Goal: Task Accomplishment & Management: Use online tool/utility

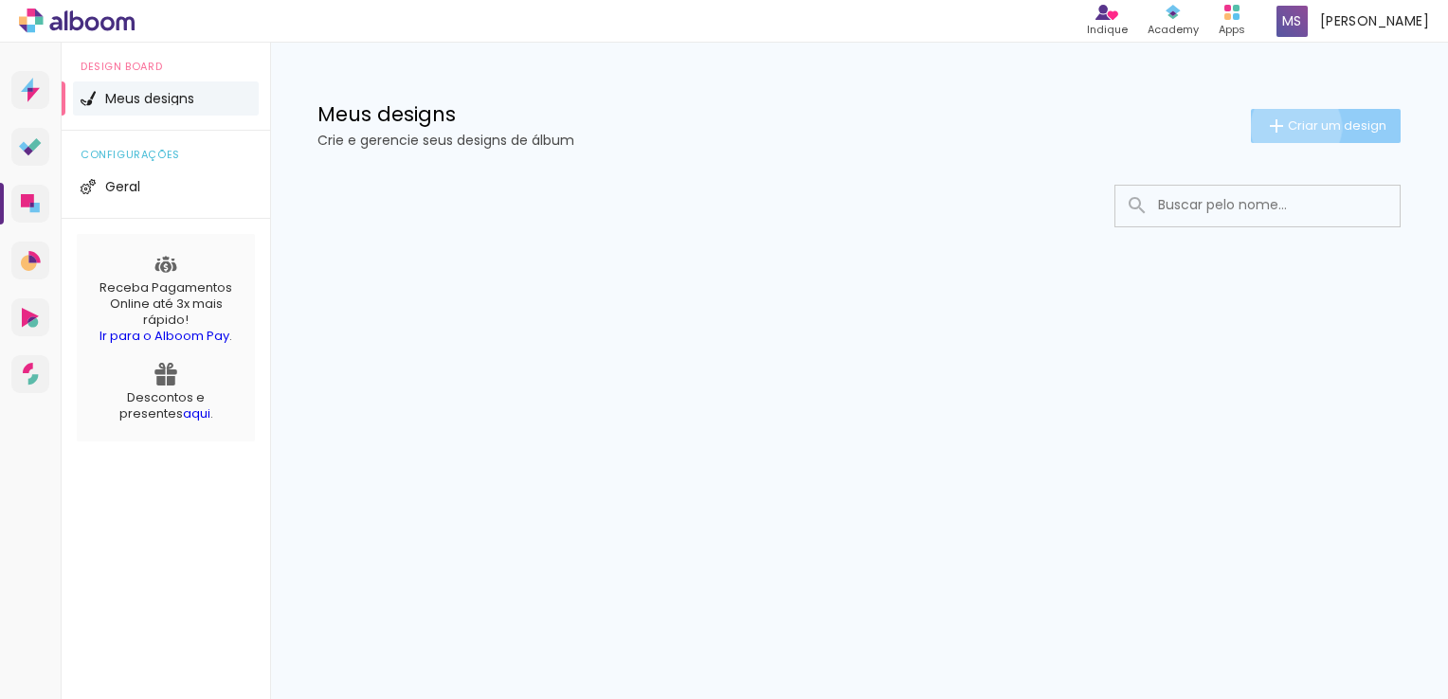
click at [1292, 127] on span "Criar um design" at bounding box center [1336, 125] width 99 height 12
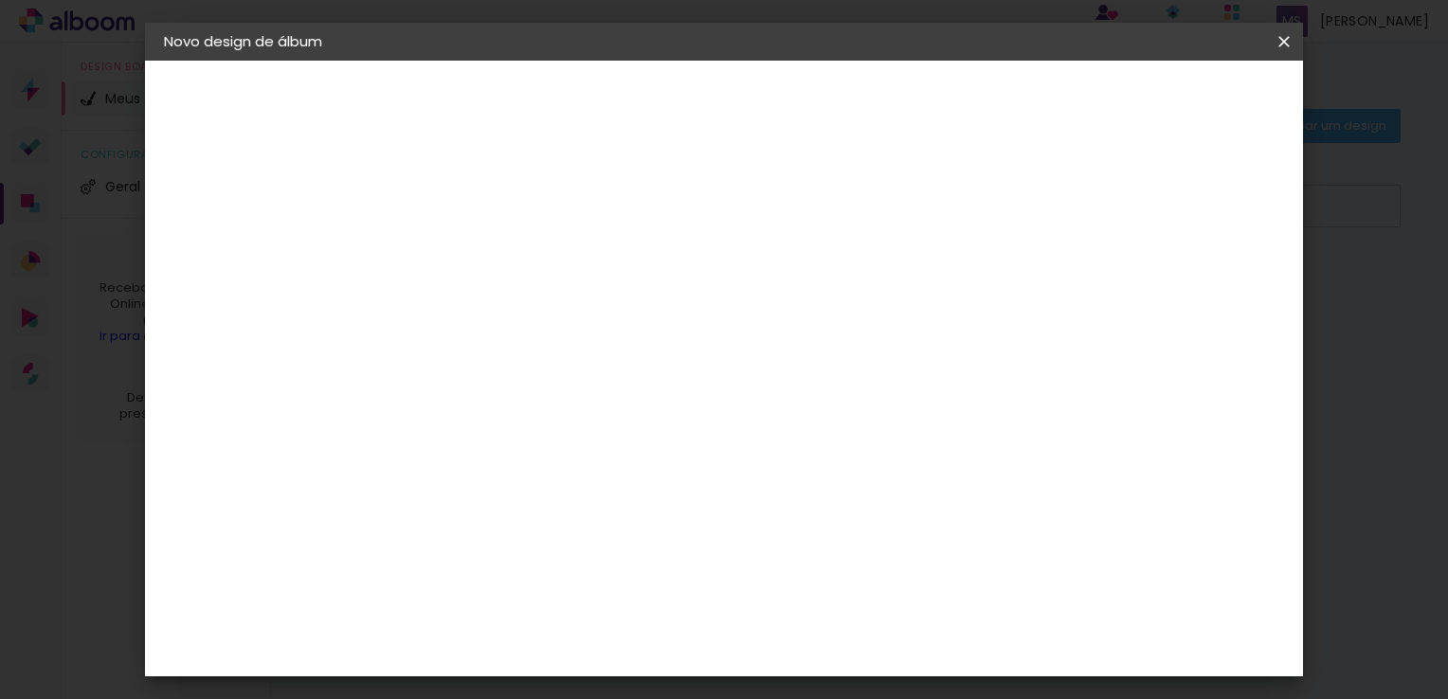
click at [474, 245] on input at bounding box center [474, 254] width 0 height 29
type input "c"
type input "CASAMENTO [PERSON_NAME] E [PERSON_NAME]"
type paper-input "CASAMENTO [PERSON_NAME] E [PERSON_NAME]"
click at [0, 0] on slot "Avançar" at bounding box center [0, 0] width 0 height 0
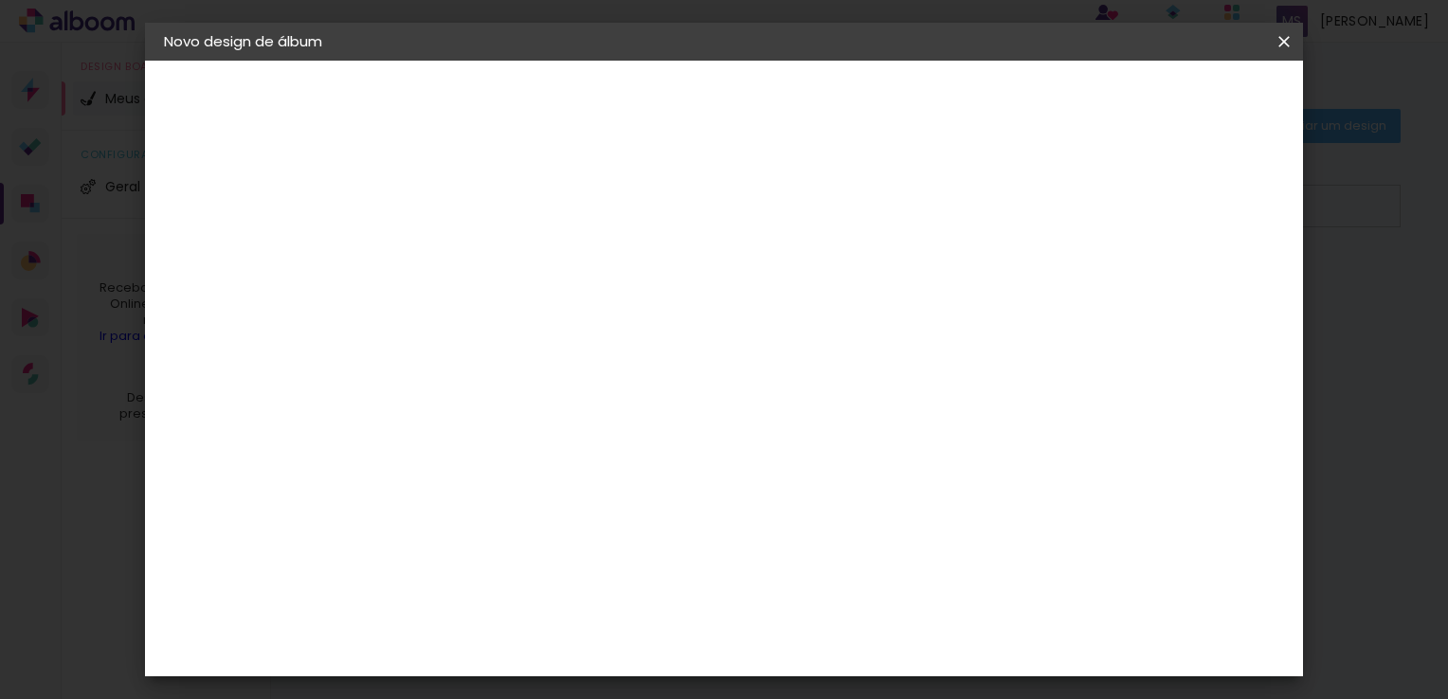
click at [618, 366] on input at bounding box center [521, 361] width 191 height 24
click at [544, 538] on div "Álbum&Cia" at bounding box center [501, 543] width 83 height 15
click at [0, 0] on slot "Tamanho Livre" at bounding box center [0, 0] width 0 height 0
click at [828, 88] on paper-button "Avançar" at bounding box center [781, 100] width 93 height 32
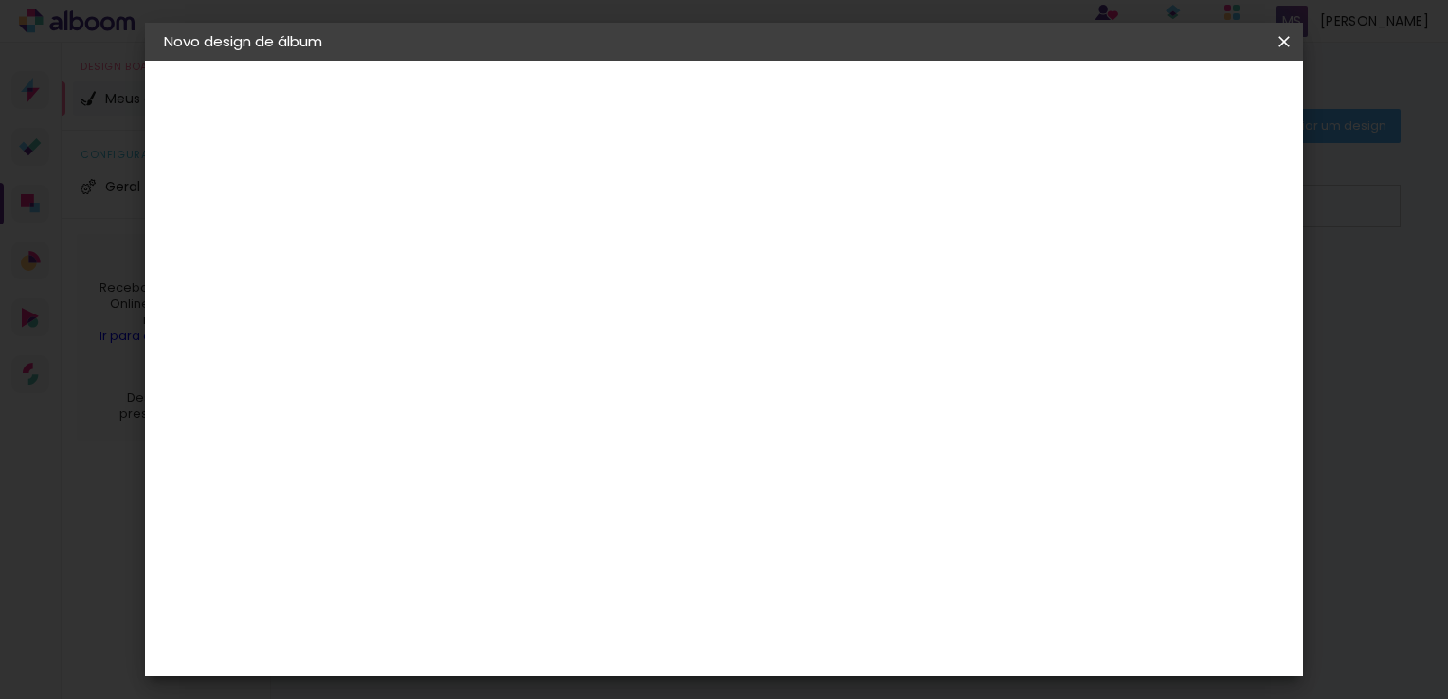
click at [690, 189] on quentale-layouter at bounding box center [802, 343] width 670 height 334
click at [631, 281] on div at bounding box center [636, 269] width 219 height 145
click at [1165, 98] on span "Iniciar design" at bounding box center [1122, 100] width 86 height 13
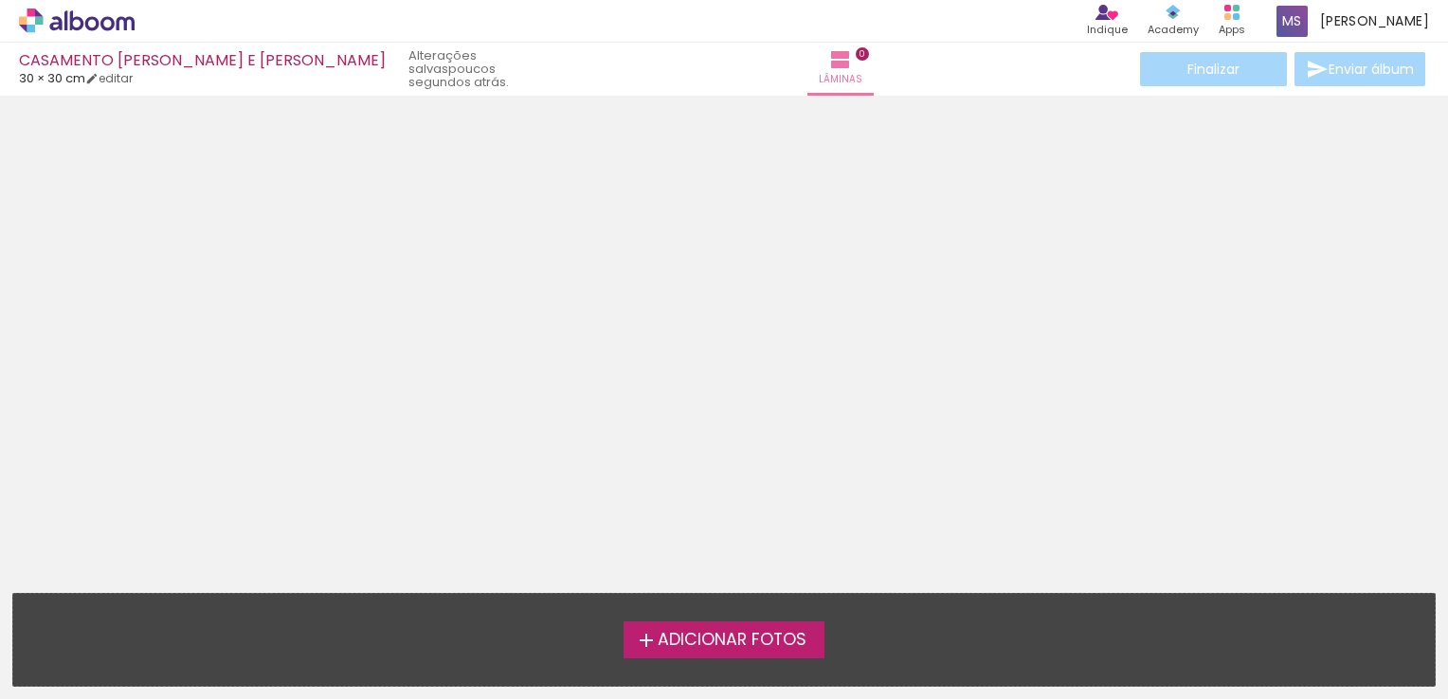
click at [723, 635] on span "Adicionar Fotos" at bounding box center [731, 640] width 149 height 17
click at [0, 0] on input "file" at bounding box center [0, 0] width 0 height 0
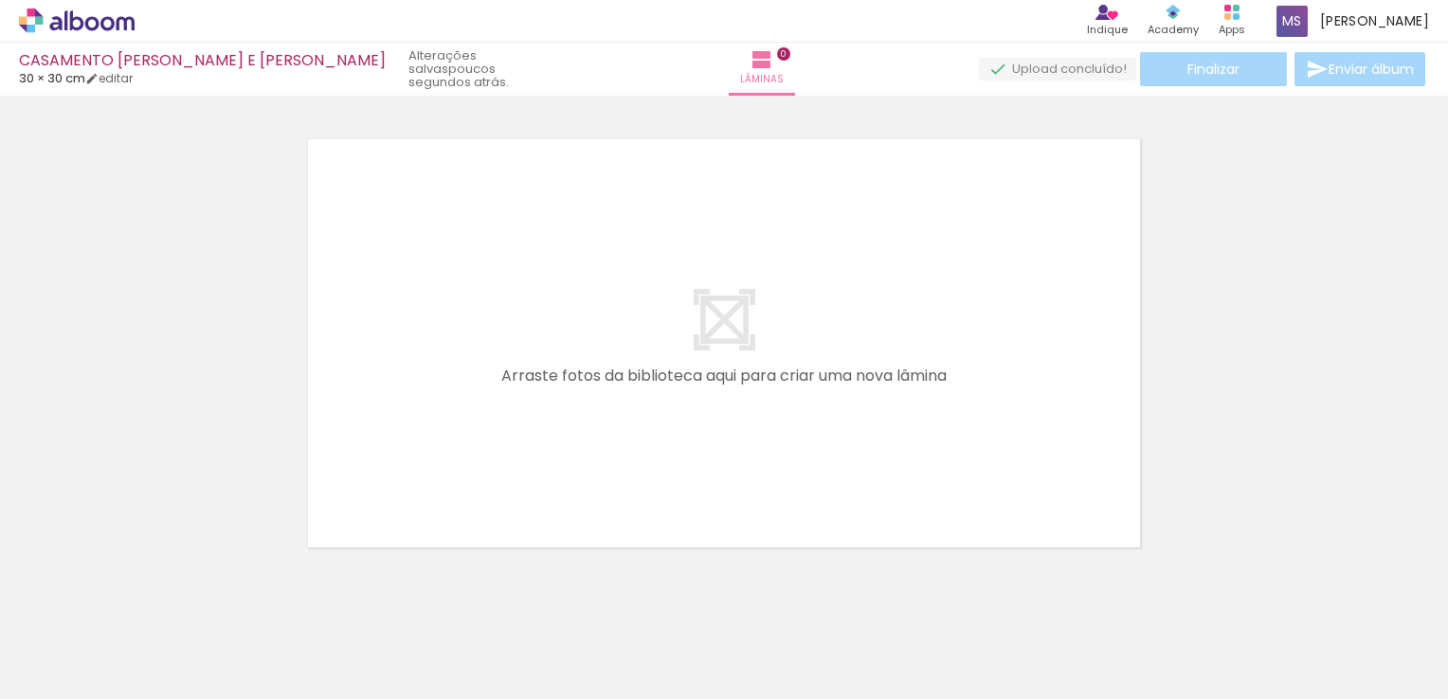
scroll to position [24, 0]
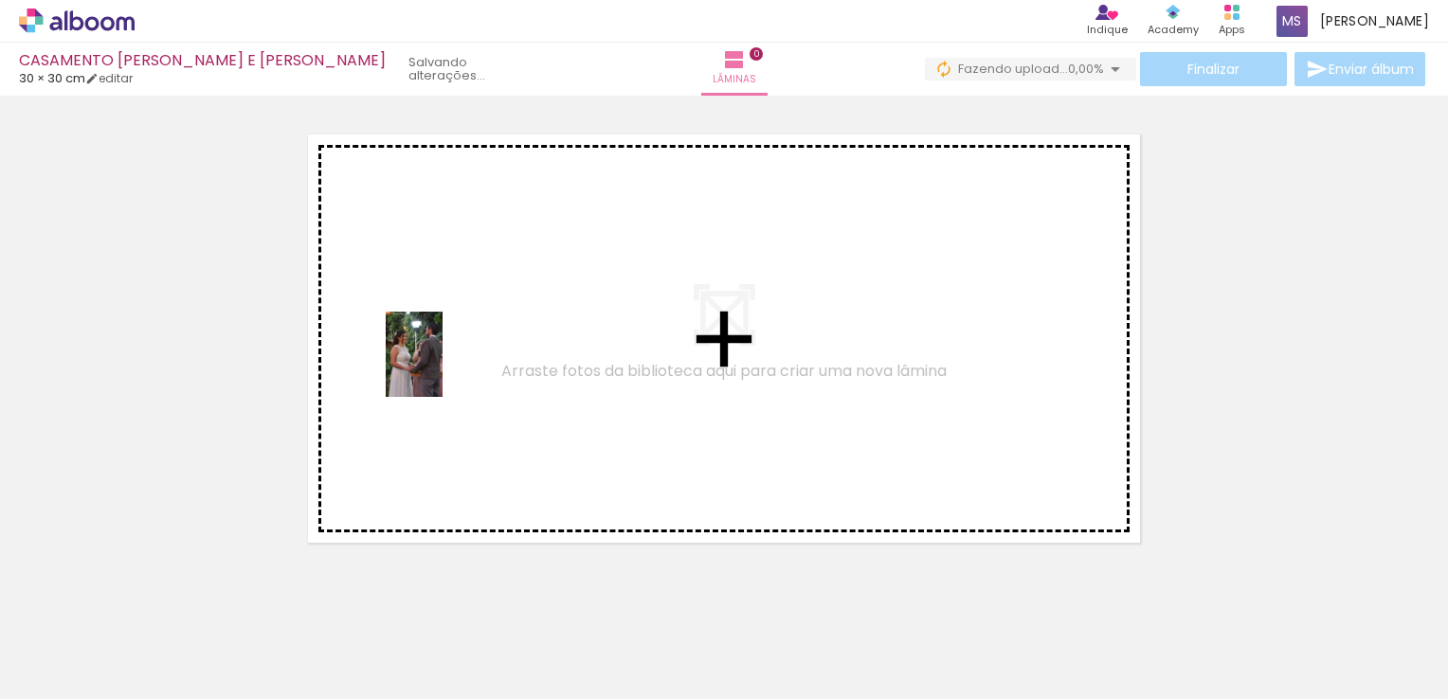
drag, startPoint x: 204, startPoint y: 642, endPoint x: 442, endPoint y: 369, distance: 363.2
click at [442, 369] on quentale-workspace at bounding box center [724, 349] width 1448 height 699
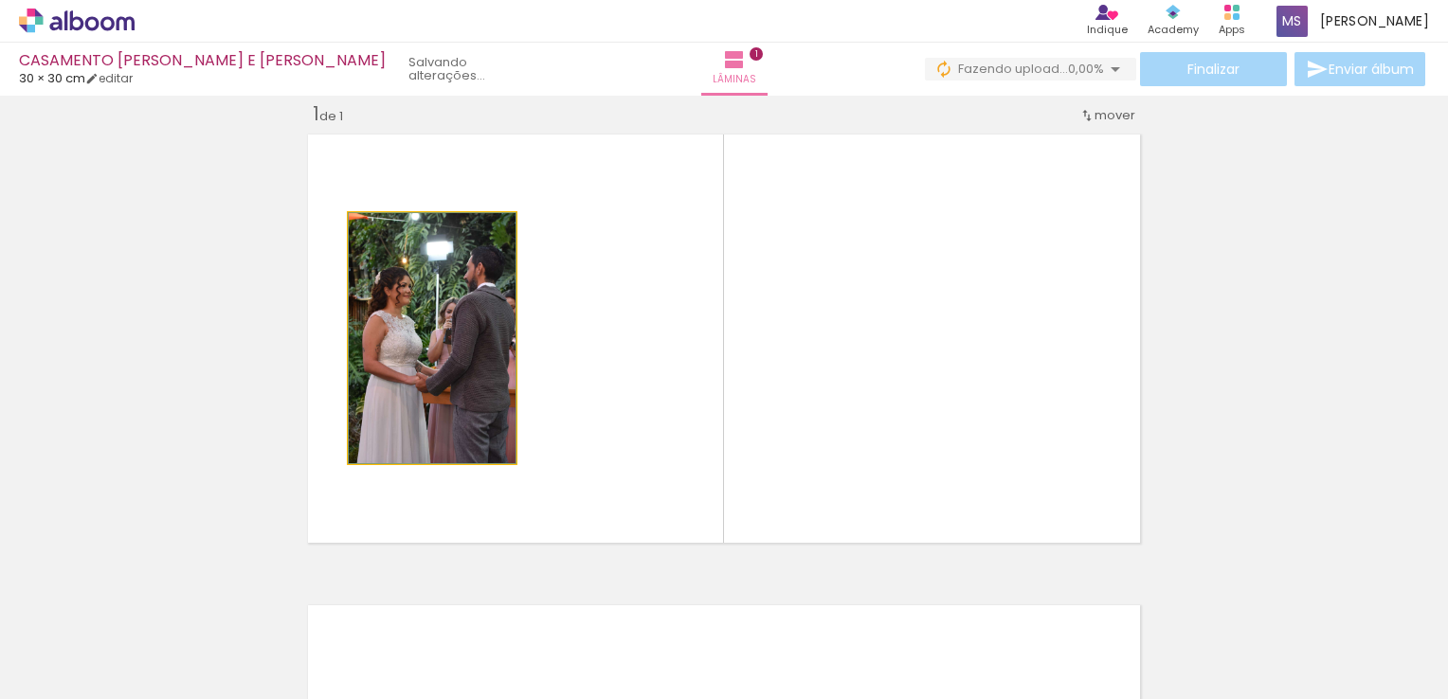
click at [485, 421] on quentale-photo at bounding box center [432, 338] width 167 height 250
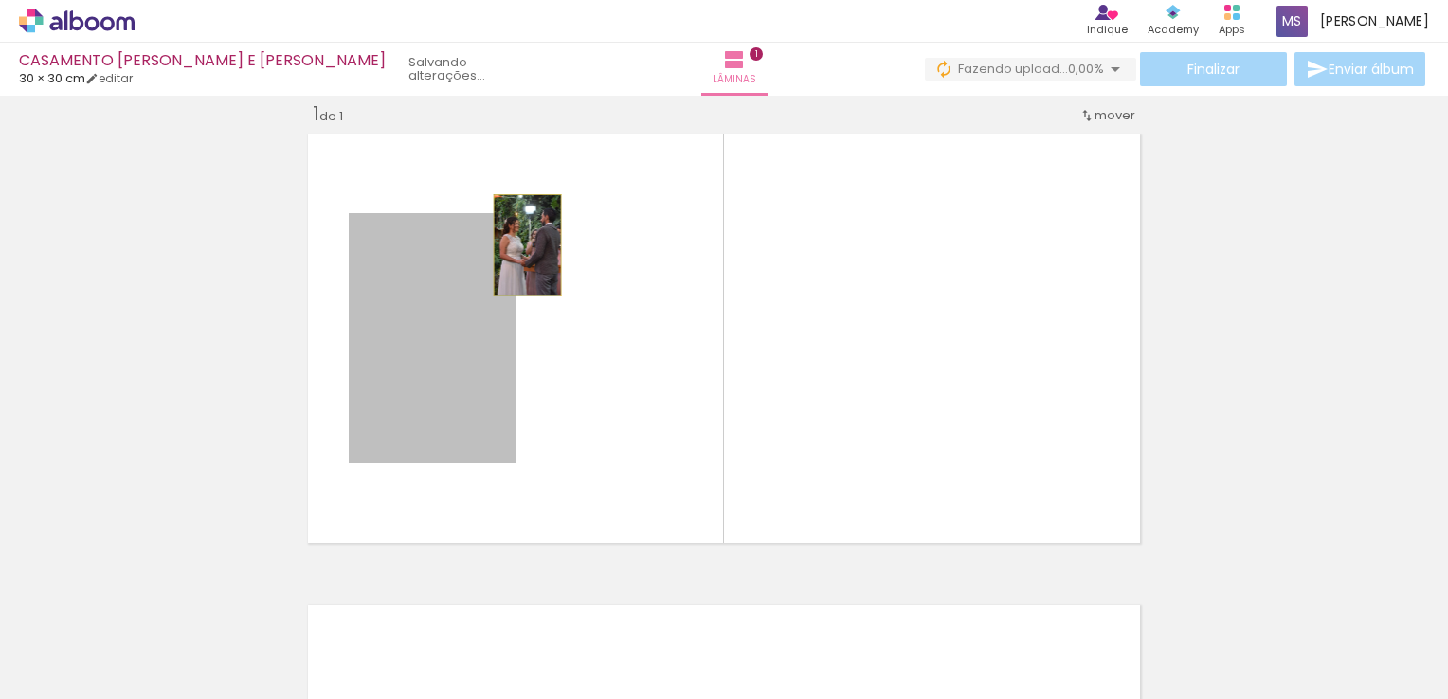
drag, startPoint x: 484, startPoint y: 238, endPoint x: 512, endPoint y: 248, distance: 29.4
click at [512, 248] on quentale-layouter at bounding box center [723, 338] width 847 height 423
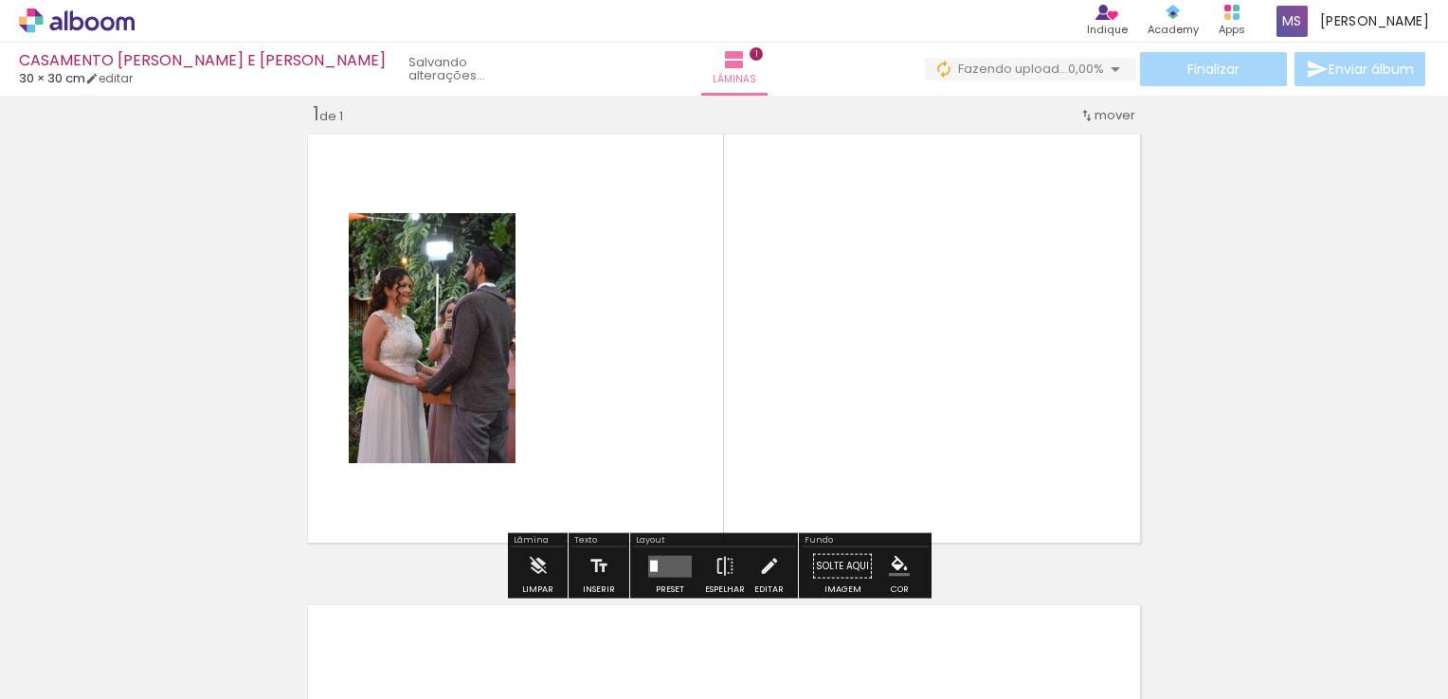
scroll to position [27, 0]
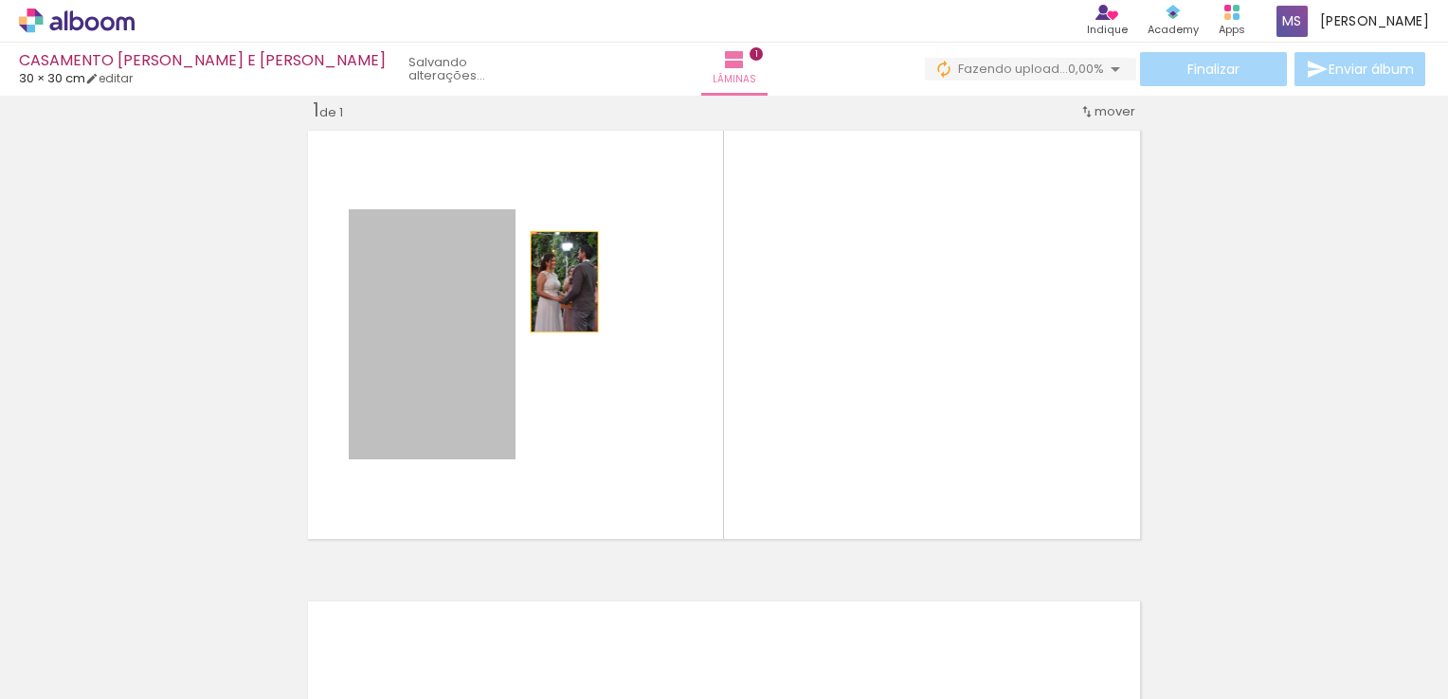
drag, startPoint x: 466, startPoint y: 275, endPoint x: 552, endPoint y: 281, distance: 86.5
click at [552, 281] on quentale-layouter at bounding box center [723, 334] width 847 height 423
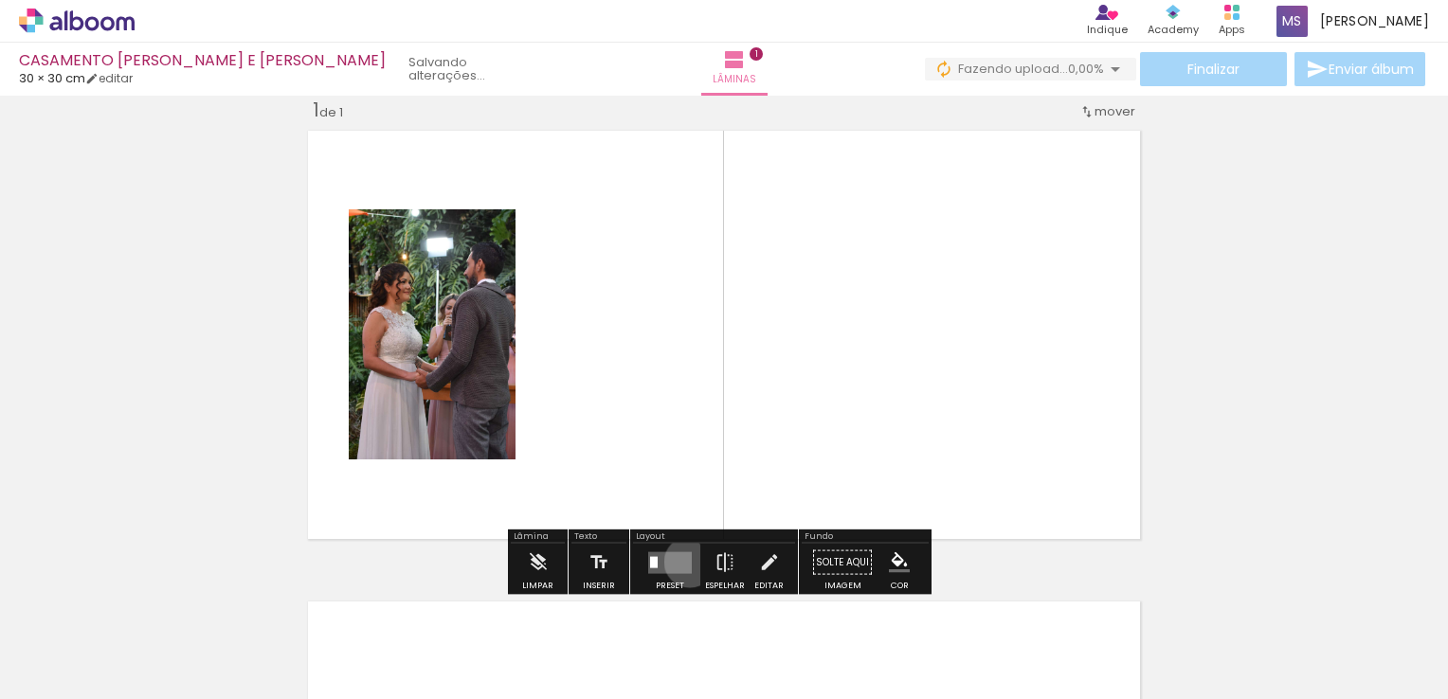
click at [685, 561] on quentale-layouter at bounding box center [670, 562] width 44 height 22
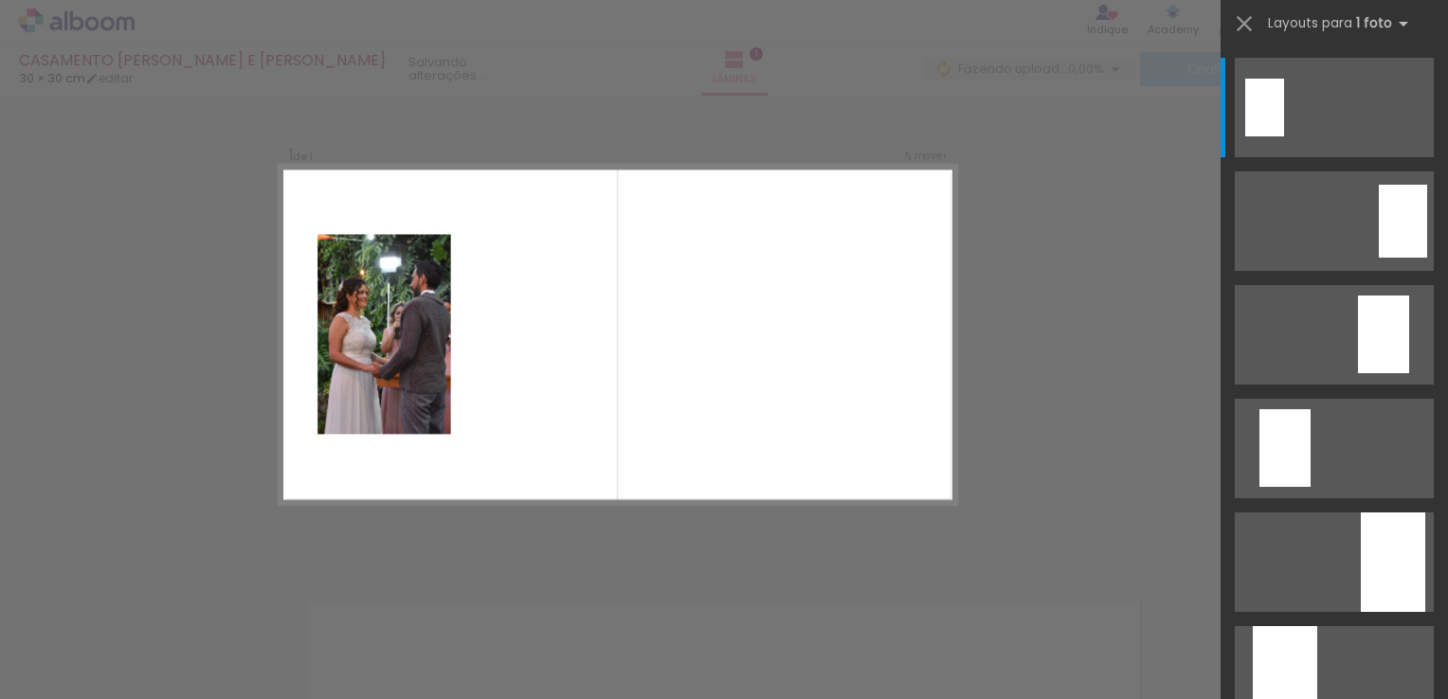
scroll to position [24, 0]
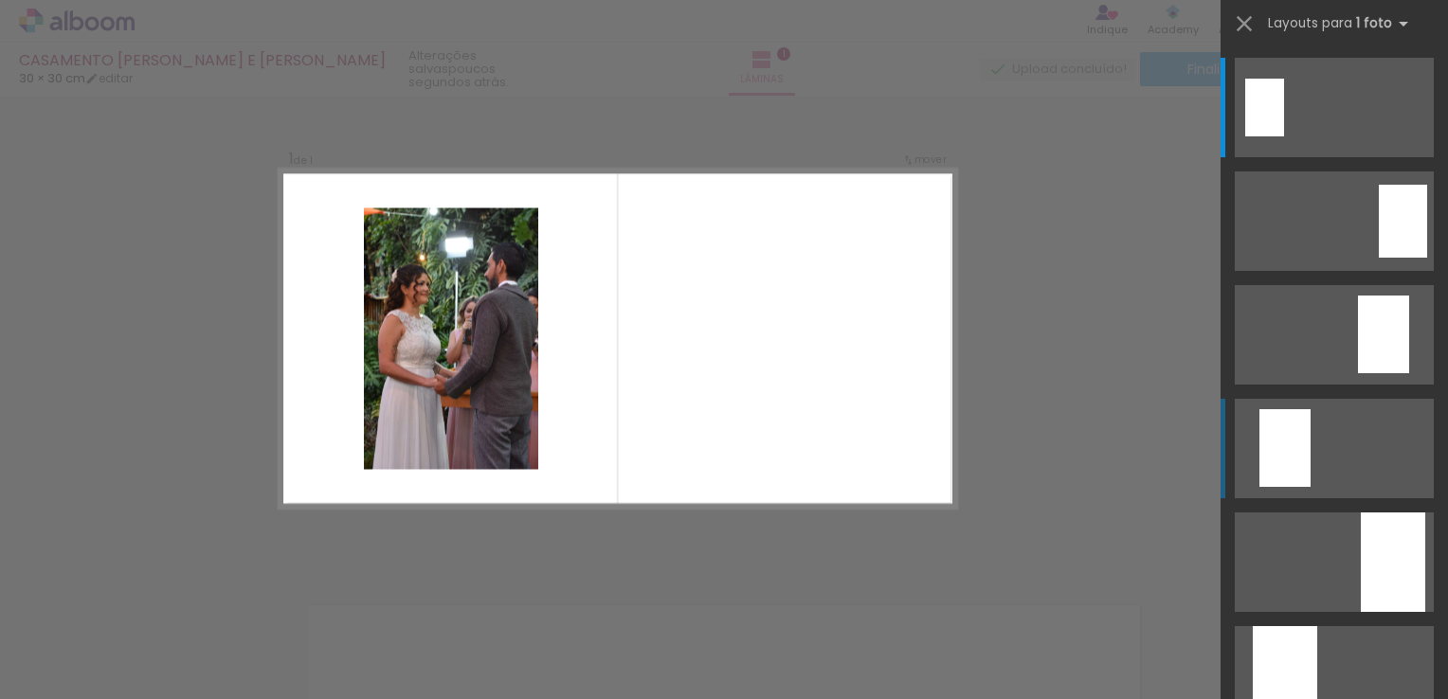
click at [1269, 449] on div at bounding box center [1284, 448] width 51 height 78
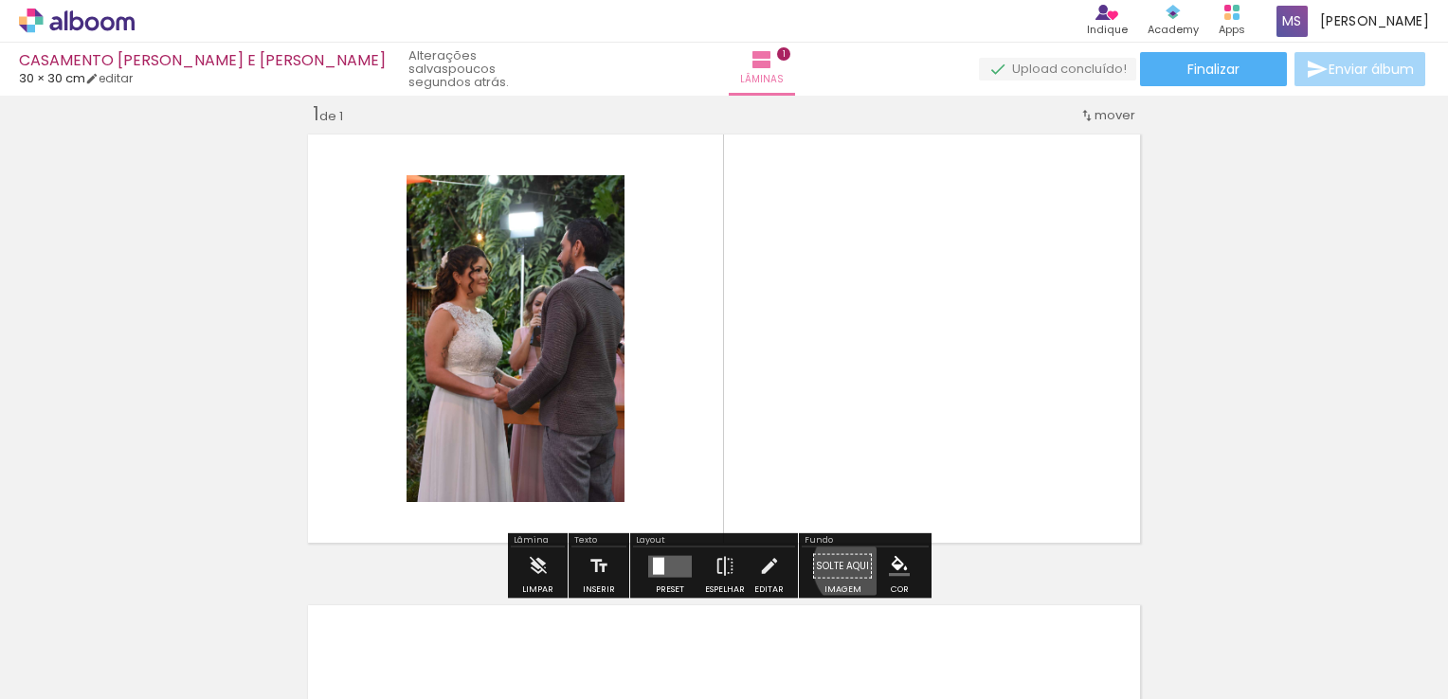
click at [853, 565] on paper-button "Solte aqui Imagem" at bounding box center [842, 572] width 68 height 48
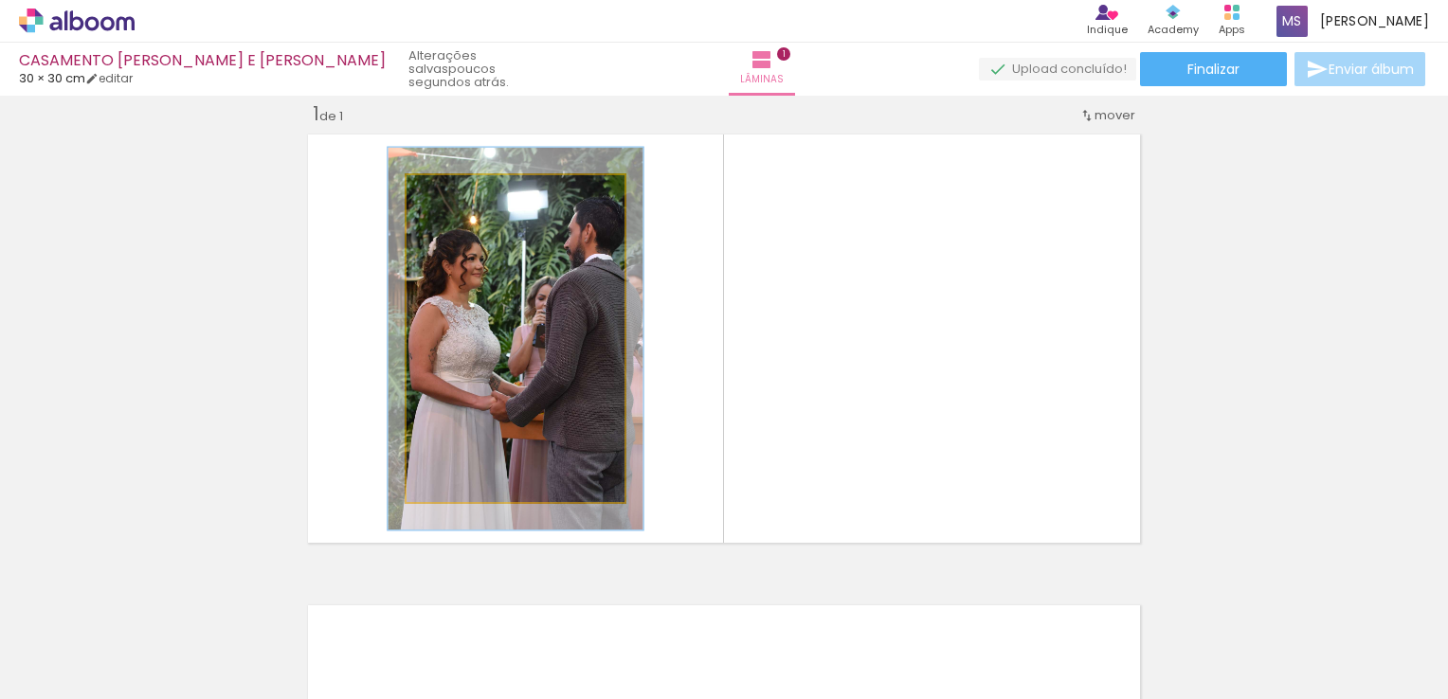
drag, startPoint x: 447, startPoint y: 195, endPoint x: 459, endPoint y: 176, distance: 22.1
click at [459, 176] on quentale-photo at bounding box center [515, 338] width 218 height 327
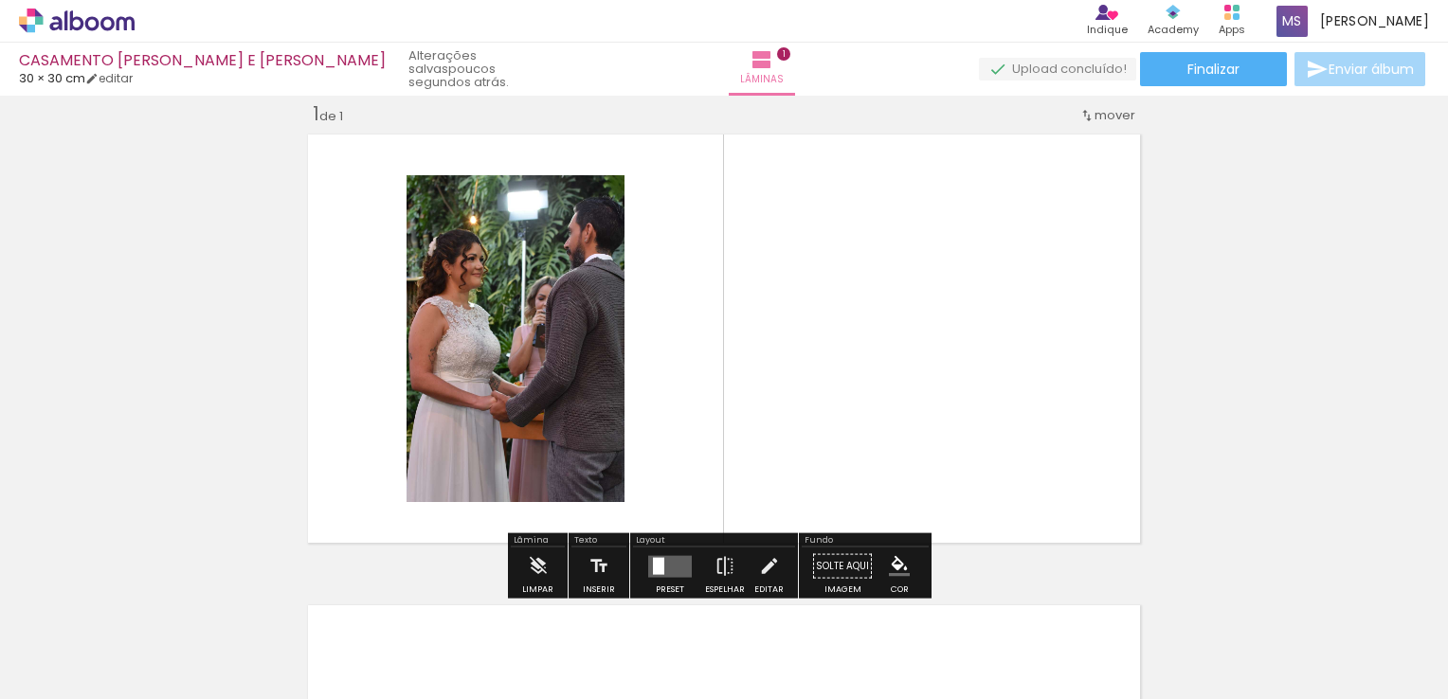
click at [660, 231] on quentale-layouter at bounding box center [723, 338] width 847 height 423
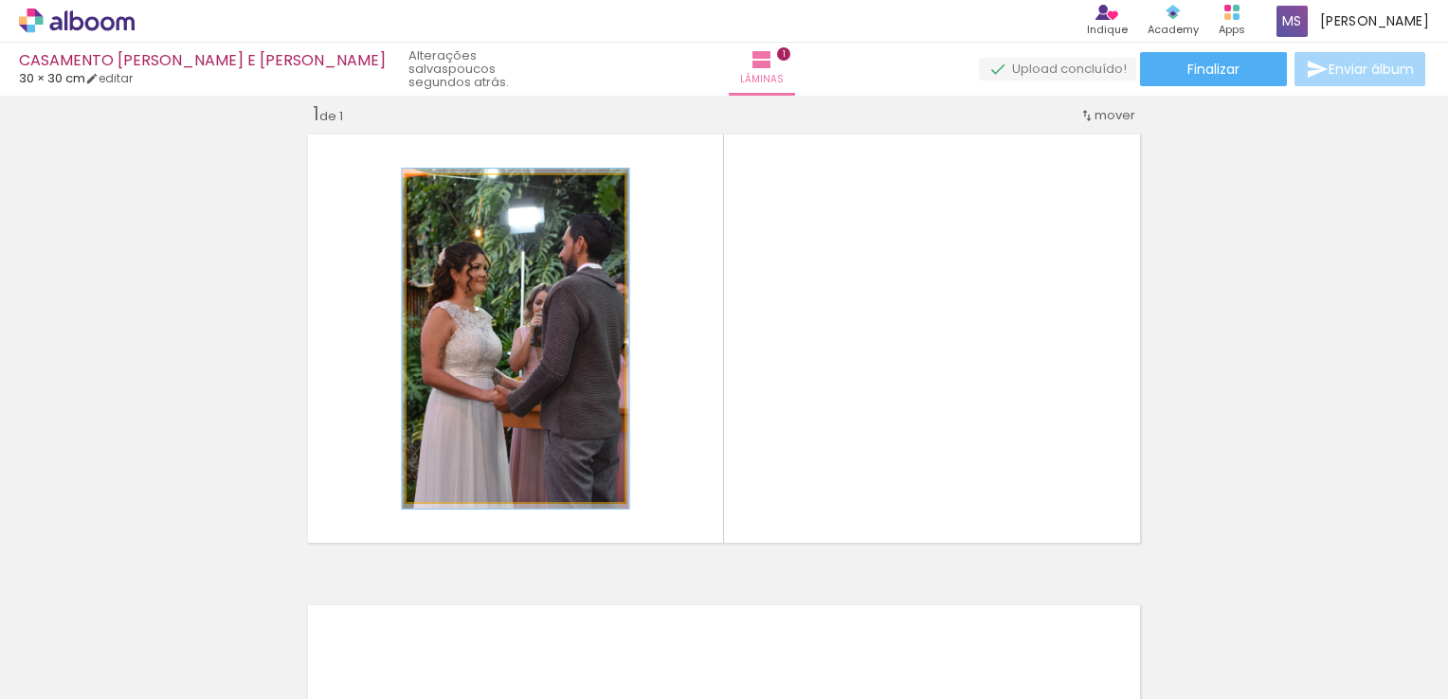
drag, startPoint x: 460, startPoint y: 193, endPoint x: 451, endPoint y: 189, distance: 10.2
type paper-slider "104"
click at [451, 189] on div at bounding box center [453, 195] width 17 height 17
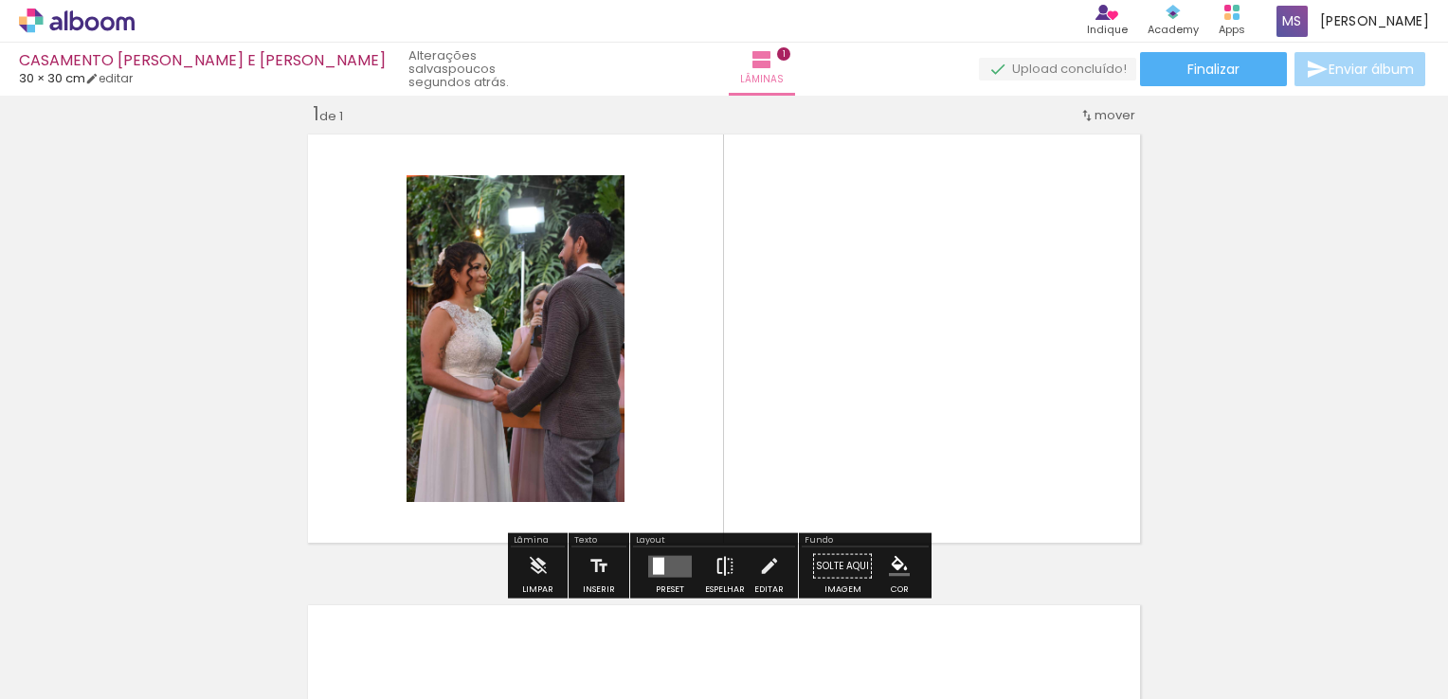
click at [725, 563] on iron-icon at bounding box center [724, 567] width 21 height 38
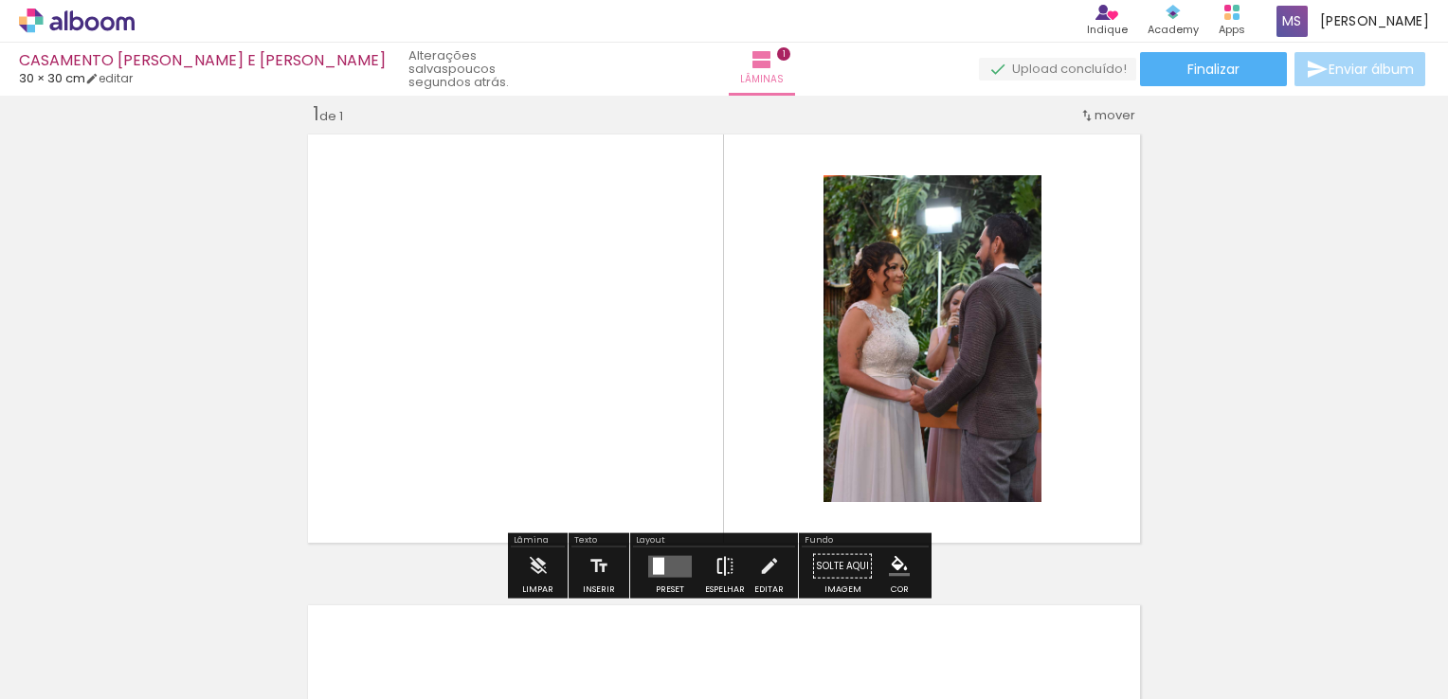
click at [725, 563] on iron-icon at bounding box center [724, 567] width 21 height 38
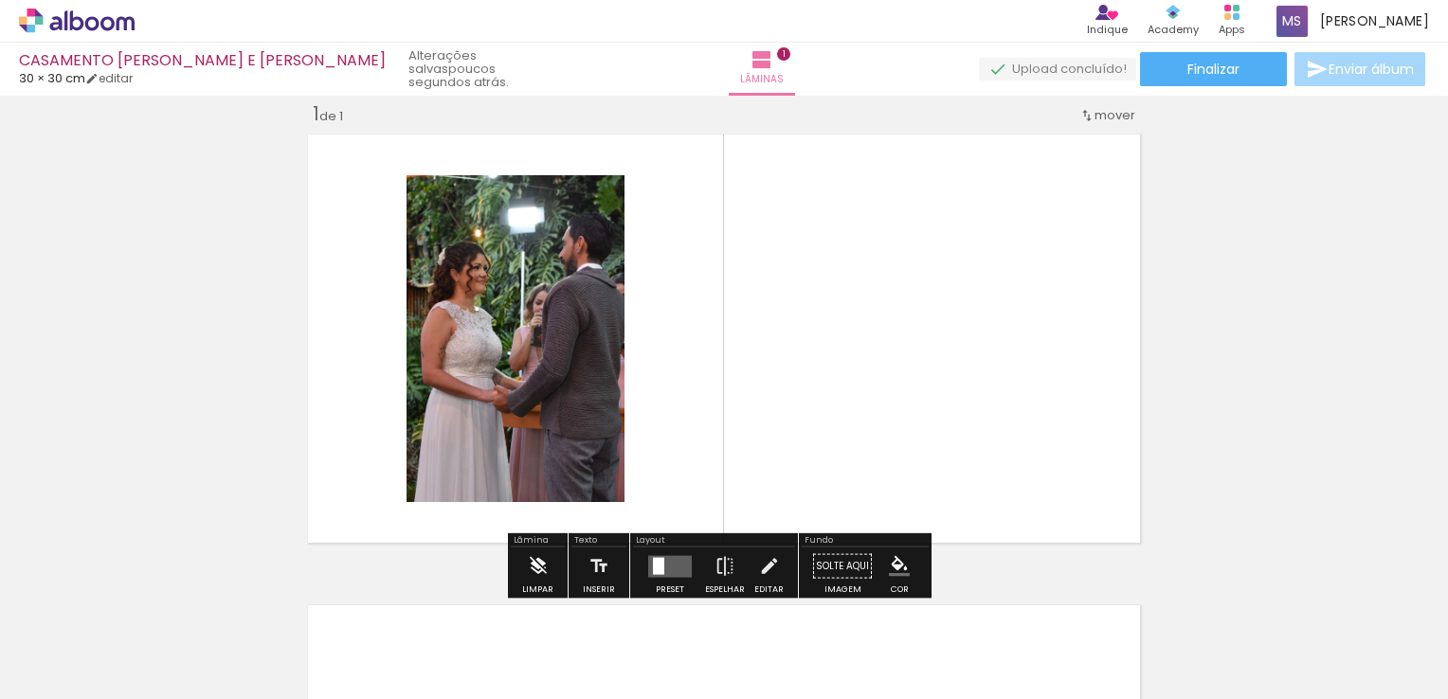
click at [538, 562] on iron-icon at bounding box center [538, 567] width 21 height 38
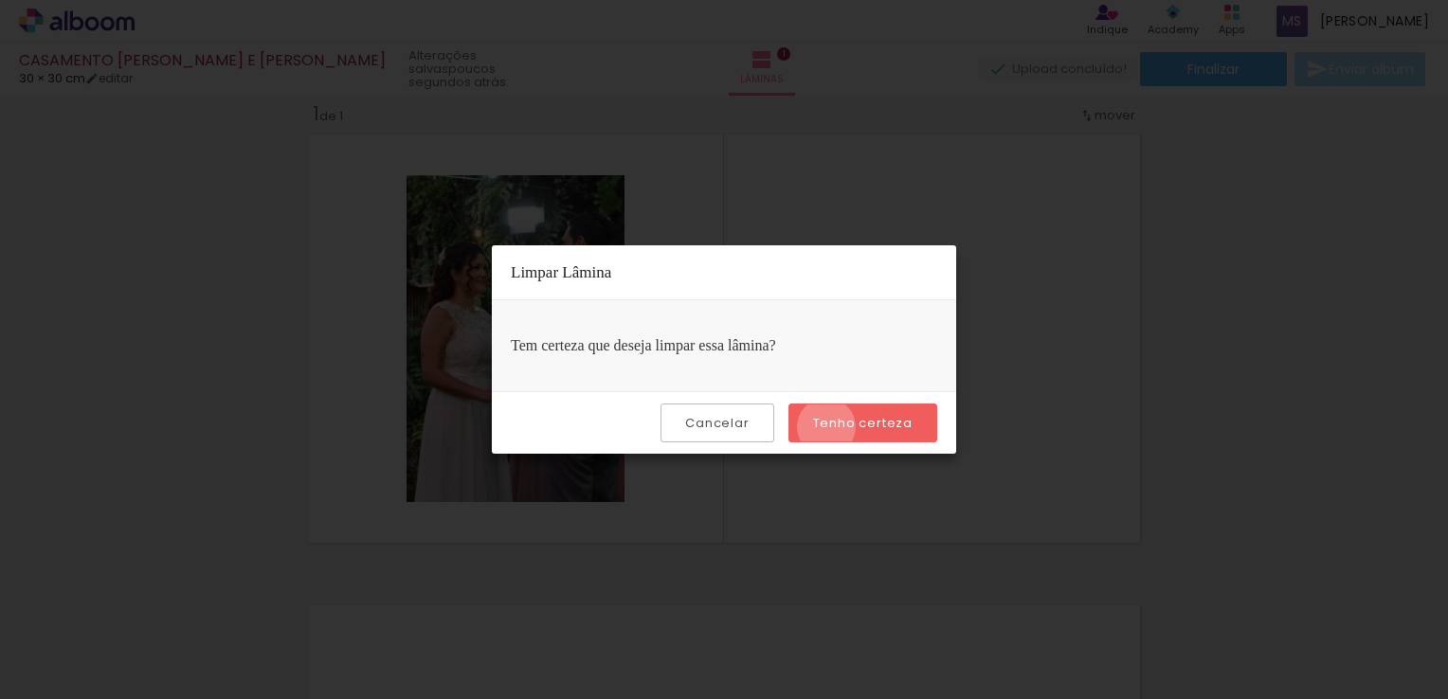
click at [0, 0] on slot "Tenho certeza" at bounding box center [0, 0] width 0 height 0
click at [0, 0] on slot "Cancelar" at bounding box center [0, 0] width 0 height 0
